Goal: Information Seeking & Learning: Learn about a topic

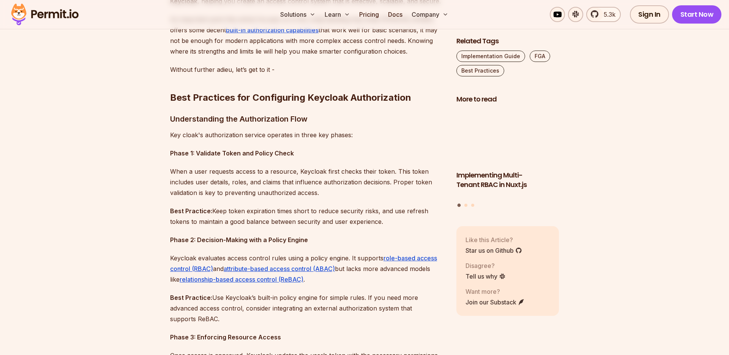
scroll to position [572, 0]
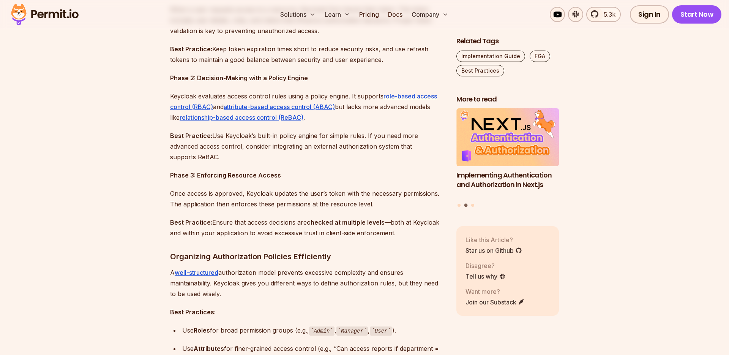
scroll to position [706, 0]
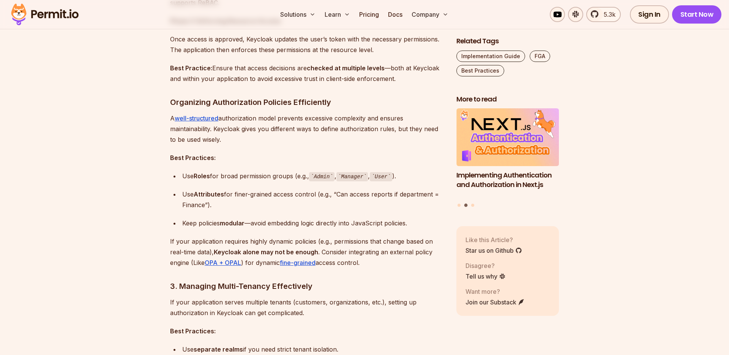
scroll to position [869, 0]
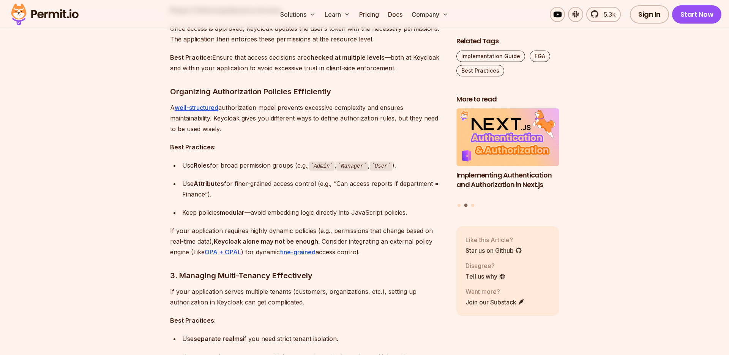
click at [321, 143] on p "Best Practices:" at bounding box center [307, 147] width 274 height 11
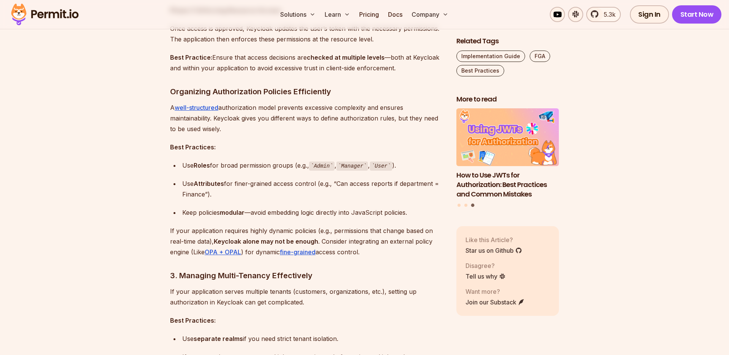
click at [312, 130] on p "A well-structured authorization model prevents excessive complexity and ensures…" at bounding box center [307, 118] width 274 height 32
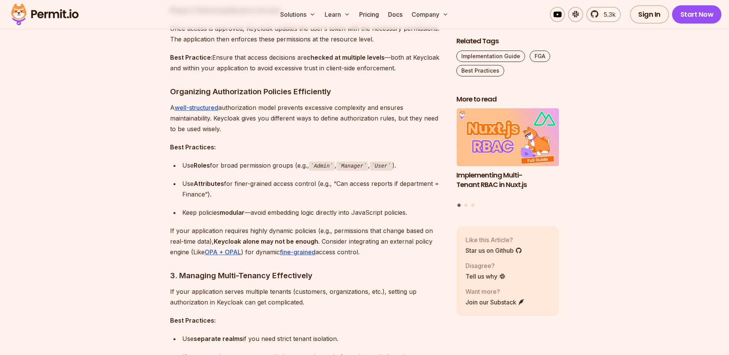
click at [317, 130] on p "A well-structured authorization model prevents excessive complexity and ensures…" at bounding box center [307, 118] width 274 height 32
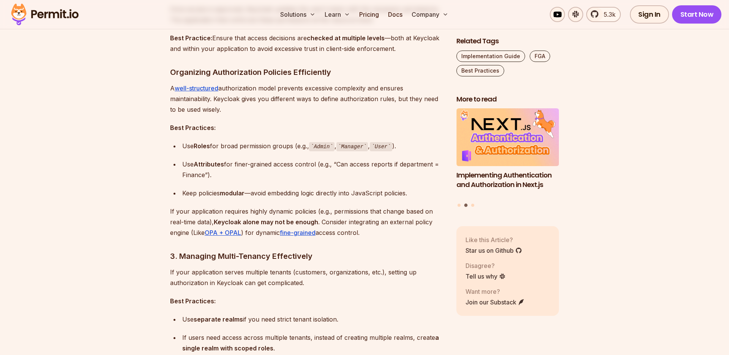
scroll to position [893, 0]
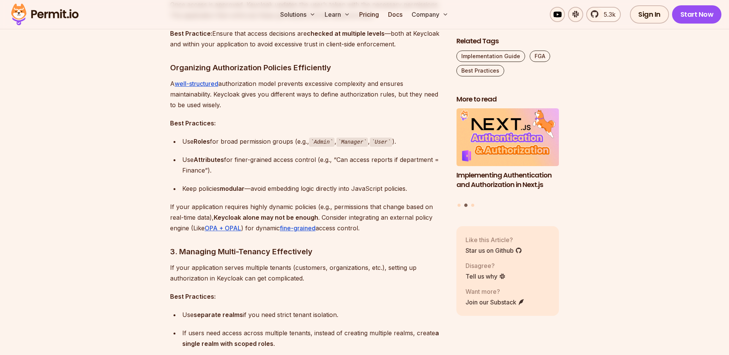
click at [301, 120] on p "Best Practices:" at bounding box center [307, 123] width 274 height 11
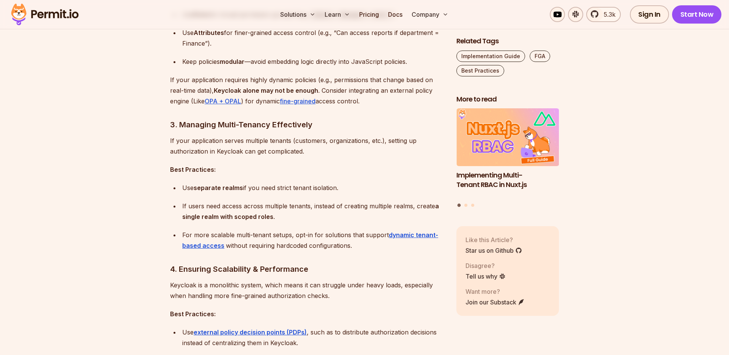
scroll to position [1022, 0]
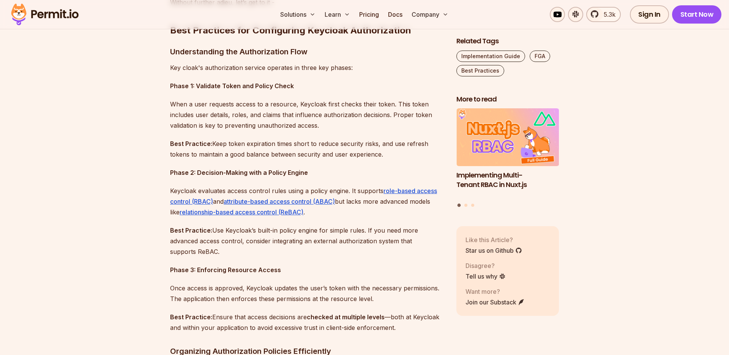
scroll to position [590, 0]
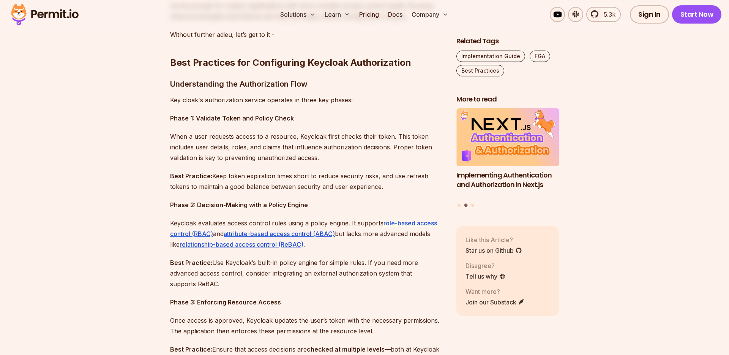
click at [309, 157] on p "When a user requests access to a resource, Keycloak first checks their token. T…" at bounding box center [307, 147] width 274 height 32
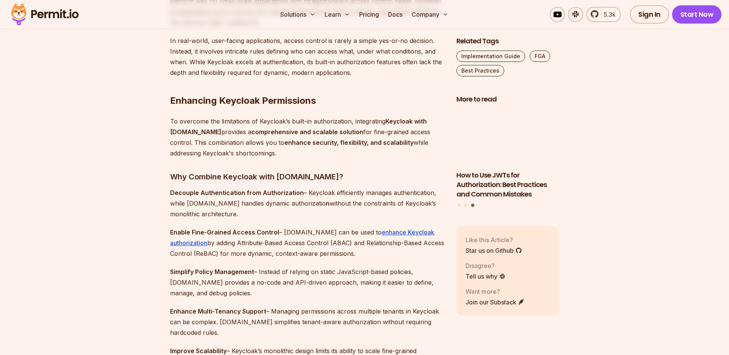
scroll to position [2022, 0]
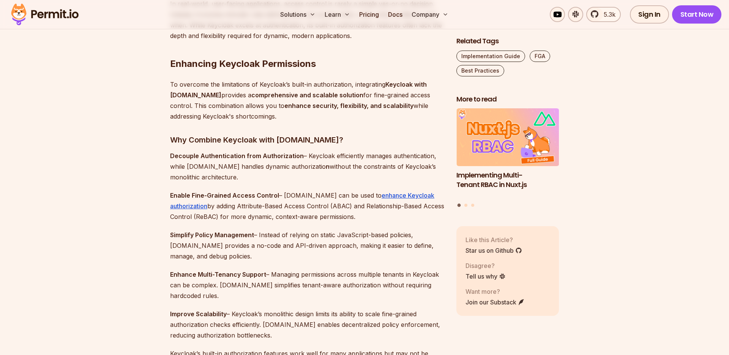
click at [290, 175] on p "Decouple Authentication from Authorization – Keycloak efficiently manages authe…" at bounding box center [307, 166] width 274 height 32
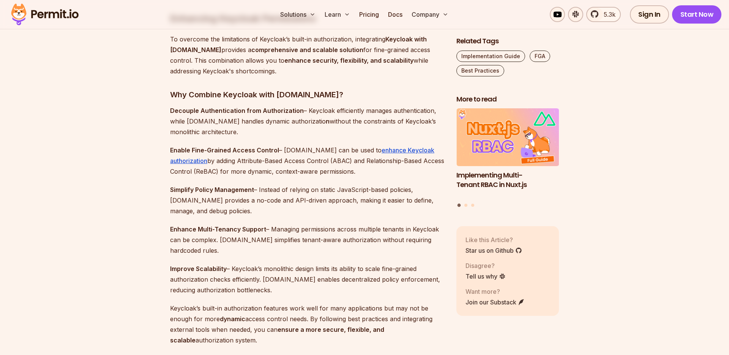
scroll to position [2067, 0]
click at [288, 201] on p "Simplify Policy Management – Instead of relying on static JavaScript-based poli…" at bounding box center [307, 200] width 274 height 32
click at [277, 212] on p "Simplify Policy Management – Instead of relying on static JavaScript-based poli…" at bounding box center [307, 200] width 274 height 32
click at [285, 212] on p "Simplify Policy Management – Instead of relying on static JavaScript-based poli…" at bounding box center [307, 200] width 274 height 32
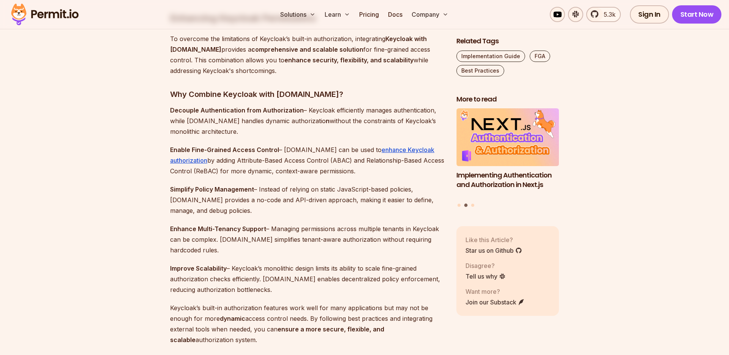
scroll to position [2194, 0]
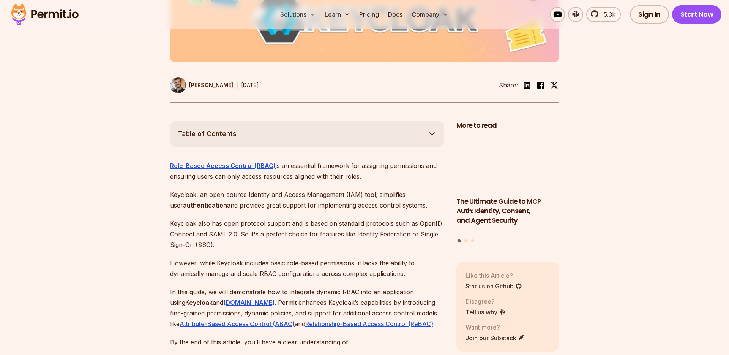
scroll to position [349, 0]
